Goal: Check status: Check status

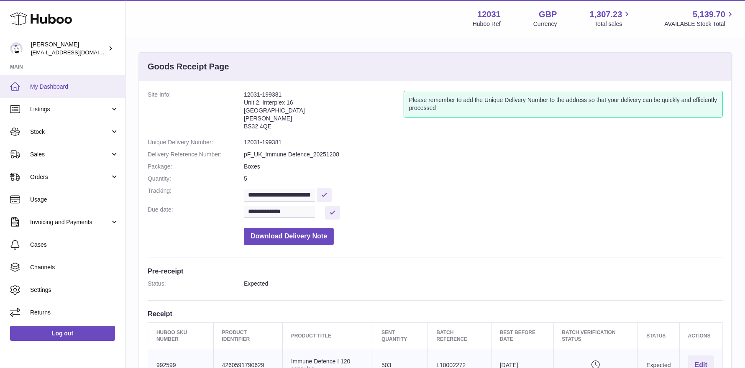
click at [60, 91] on link "My Dashboard" at bounding box center [62, 86] width 125 height 23
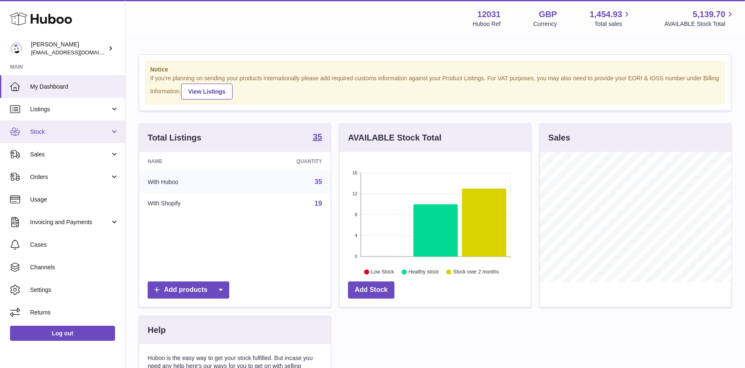
scroll to position [130, 191]
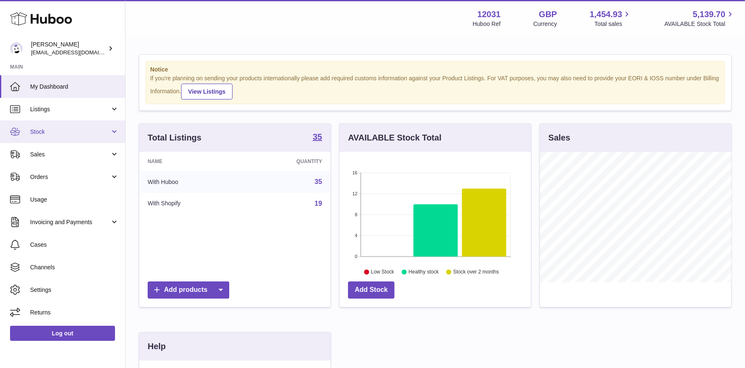
click at [63, 140] on link "Stock" at bounding box center [62, 131] width 125 height 23
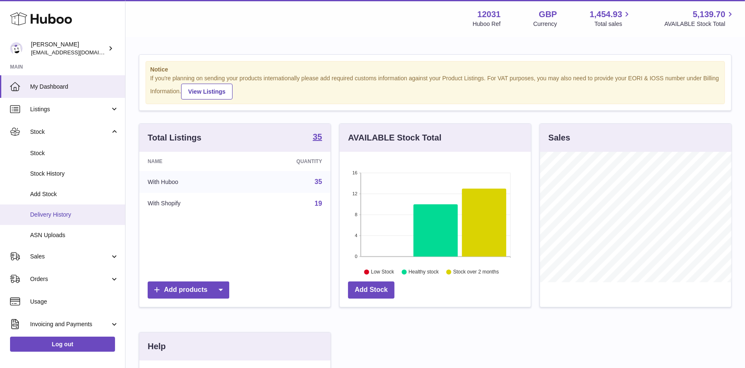
click at [63, 210] on link "Delivery History" at bounding box center [62, 215] width 125 height 20
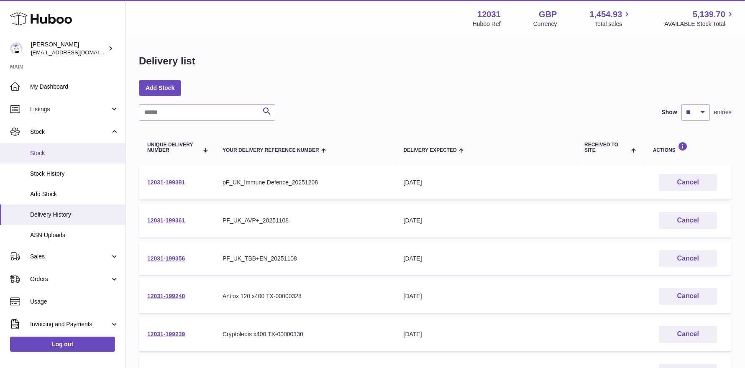
click at [50, 161] on link "Stock" at bounding box center [62, 153] width 125 height 20
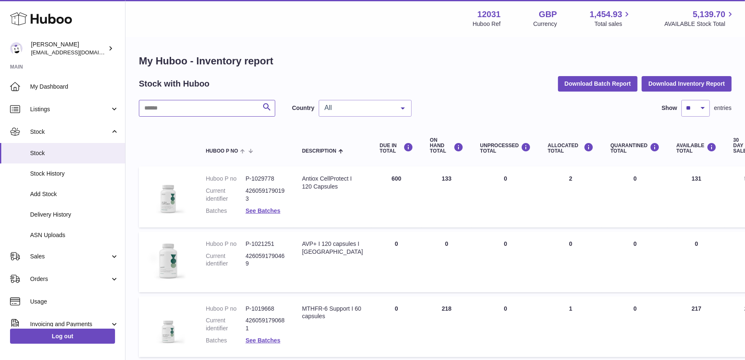
click at [183, 113] on input "text" at bounding box center [207, 108] width 136 height 17
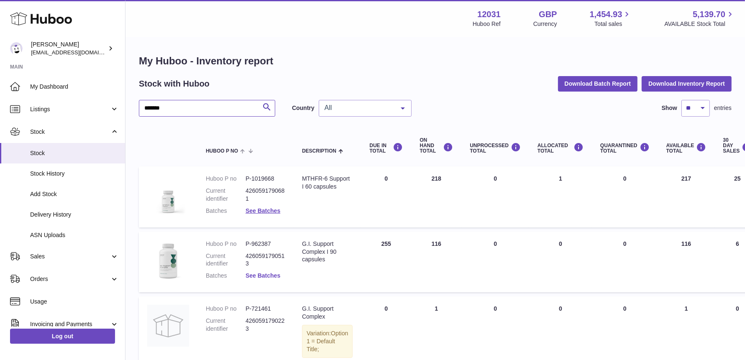
type input "*******"
click at [279, 275] on link "See Batches" at bounding box center [263, 275] width 35 height 7
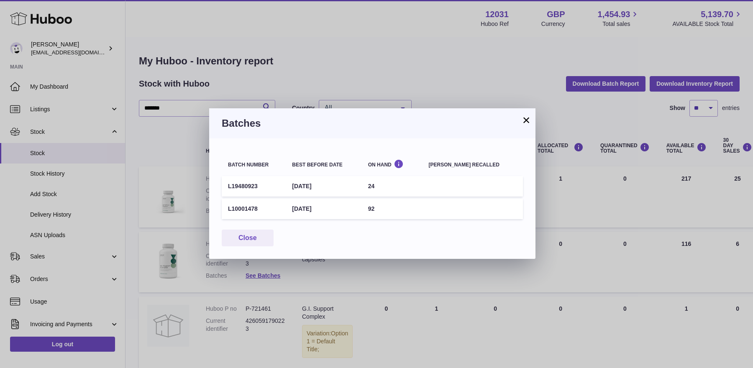
click at [525, 119] on button "×" at bounding box center [526, 120] width 10 height 10
